Goal: Task Accomplishment & Management: Manage account settings

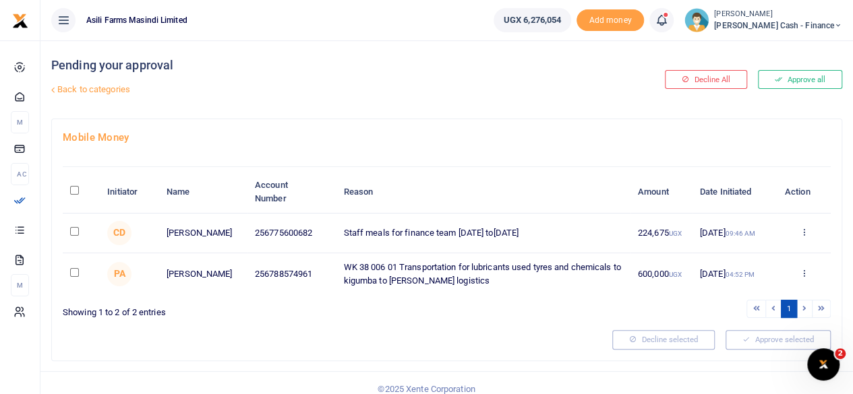
click at [77, 194] on input "\a \a : activate to sort column descending" at bounding box center [74, 190] width 9 height 9
checkbox input "true"
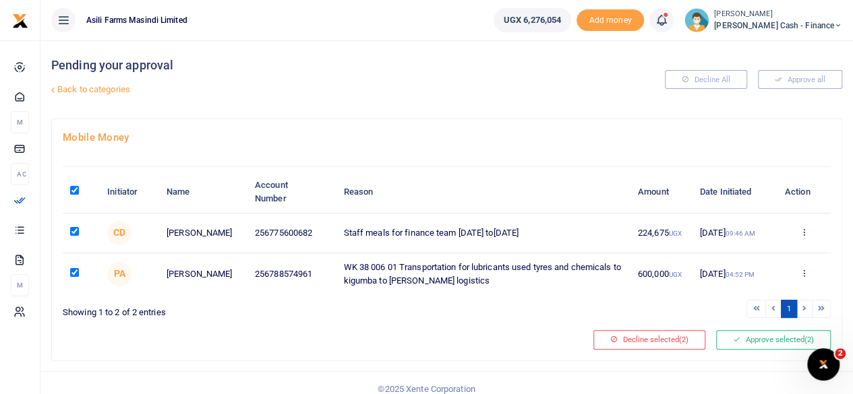
click at [77, 192] on input "\a \a : activate to sort column descending" at bounding box center [74, 190] width 9 height 9
checkbox input "false"
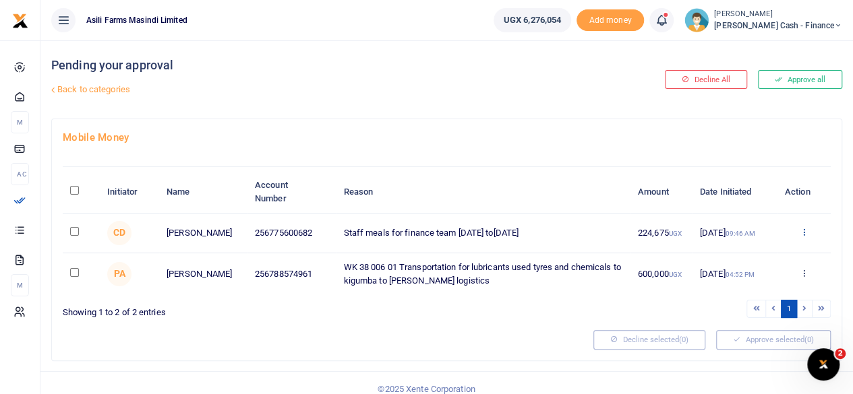
click at [806, 232] on icon at bounding box center [803, 231] width 9 height 9
click at [738, 314] on link "Details" at bounding box center [754, 315] width 107 height 19
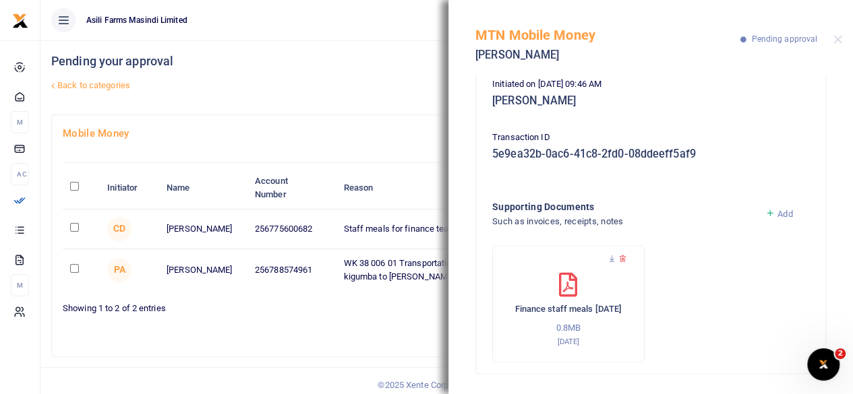
scroll to position [11, 0]
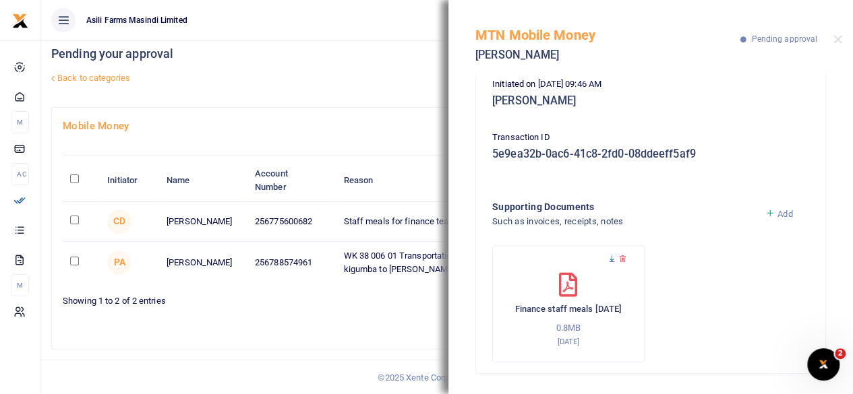
click at [612, 256] on icon at bounding box center [611, 259] width 9 height 9
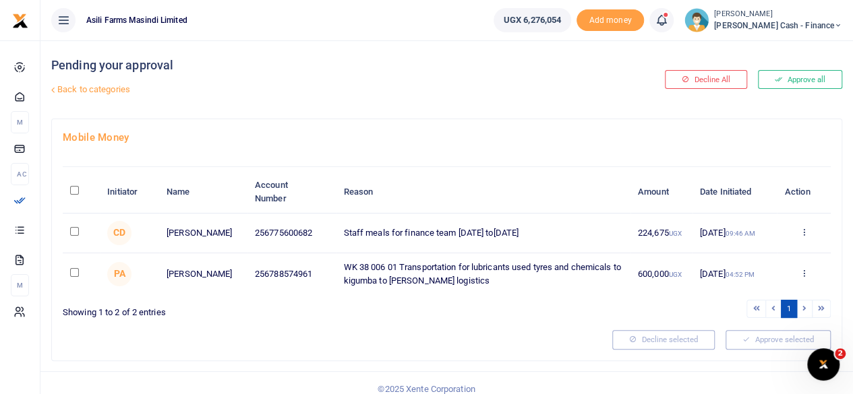
drag, startPoint x: 71, startPoint y: 192, endPoint x: 78, endPoint y: 196, distance: 7.9
click at [71, 192] on input "\a \a : activate to sort column descending" at bounding box center [74, 190] width 9 height 9
checkbox input "true"
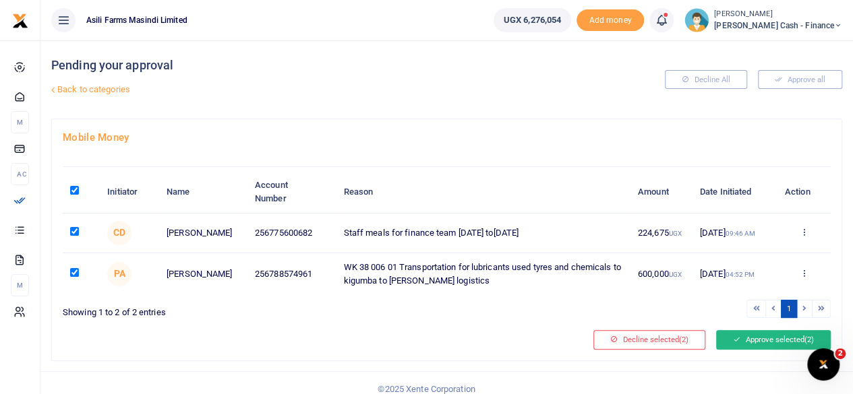
click at [786, 341] on button "Approve selected (2)" at bounding box center [773, 339] width 115 height 19
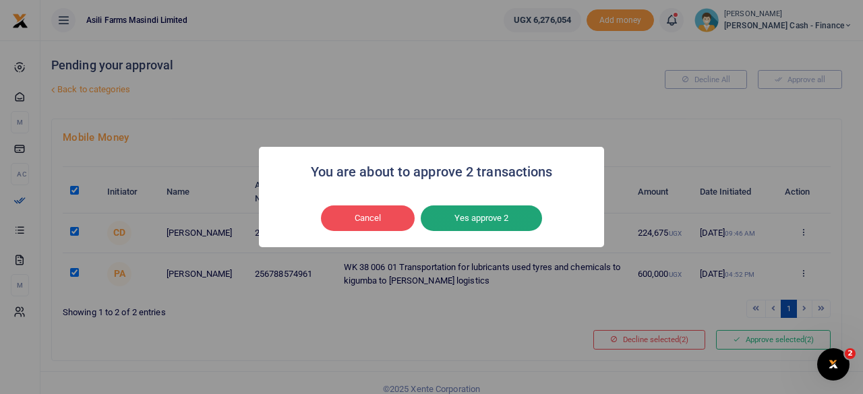
click at [500, 215] on button "Yes approve 2" at bounding box center [481, 219] width 121 height 26
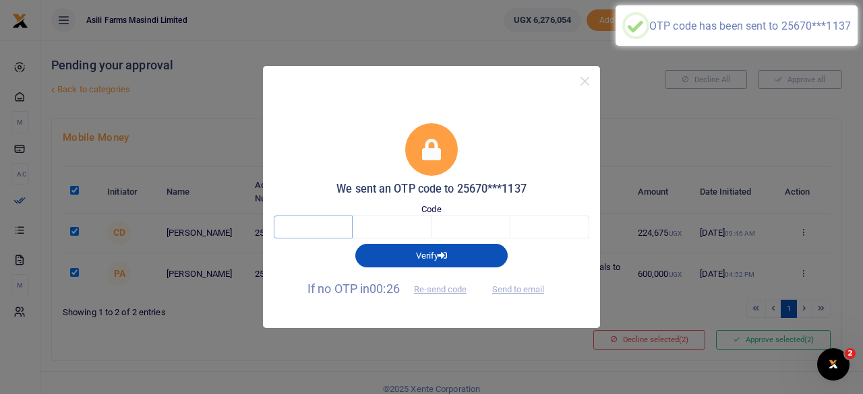
click at [316, 218] on input "text" at bounding box center [313, 227] width 79 height 23
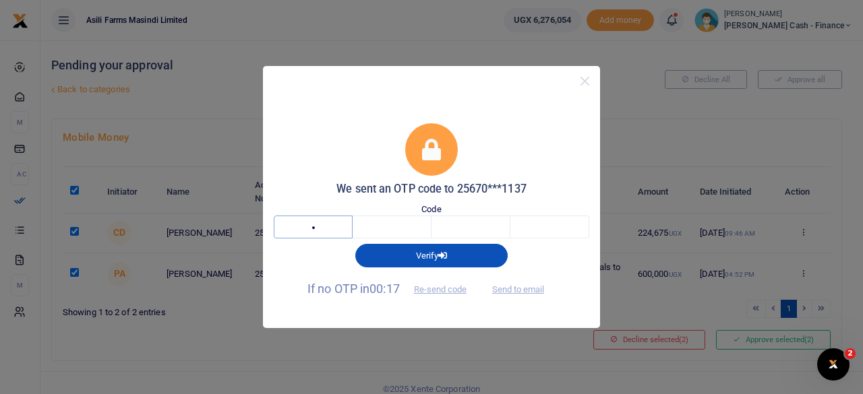
type input "7"
type input "8"
type input "0"
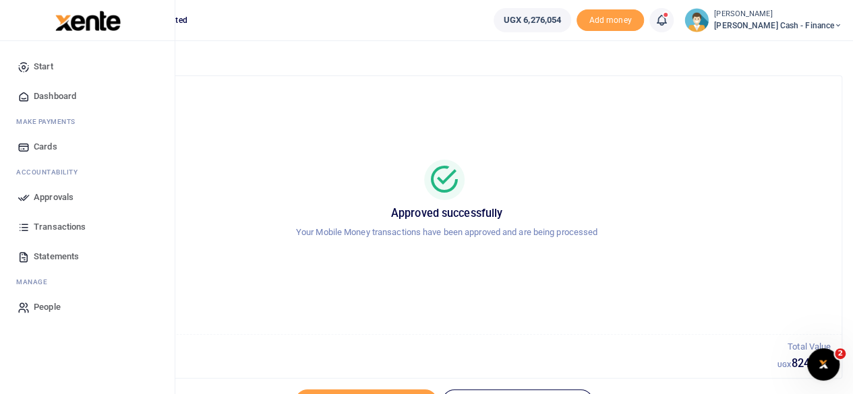
click at [62, 99] on span "Dashboard" at bounding box center [55, 96] width 42 height 13
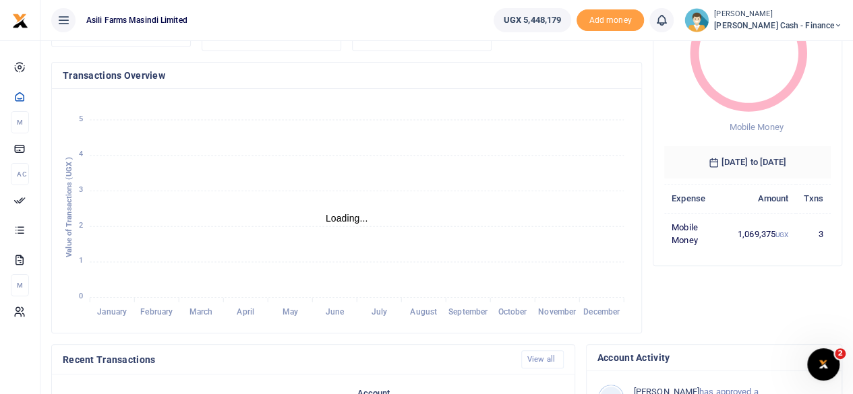
scroll to position [135, 0]
